Goal: Transaction & Acquisition: Purchase product/service

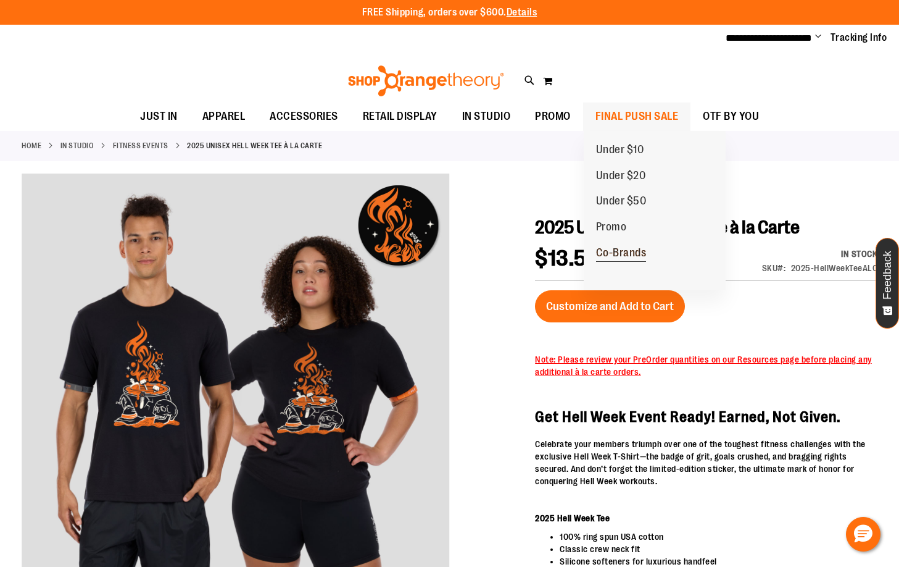
type input "**********"
click at [620, 249] on span "Co-Brands" at bounding box center [621, 253] width 51 height 15
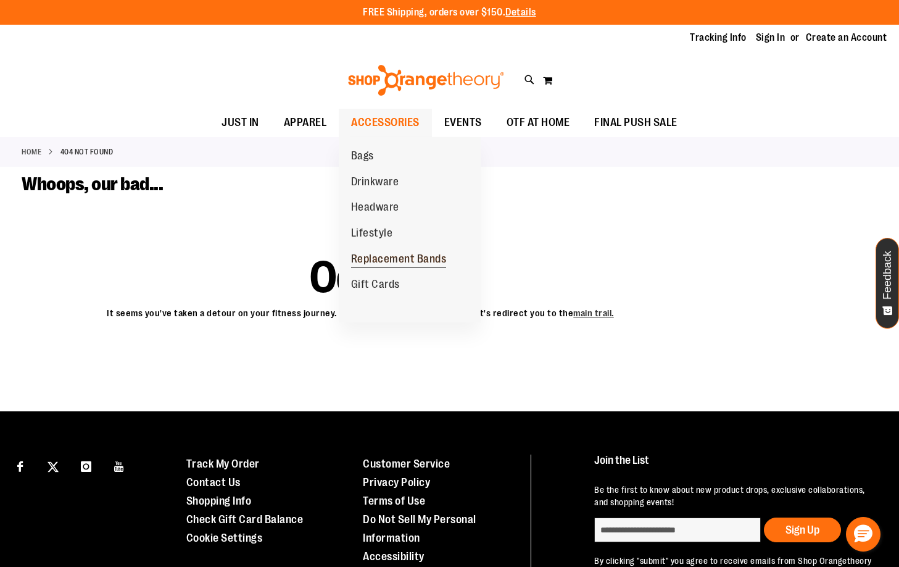
type input "**********"
click at [402, 253] on span "Replacement Bands" at bounding box center [399, 259] width 96 height 15
